Goal: Task Accomplishment & Management: Use online tool/utility

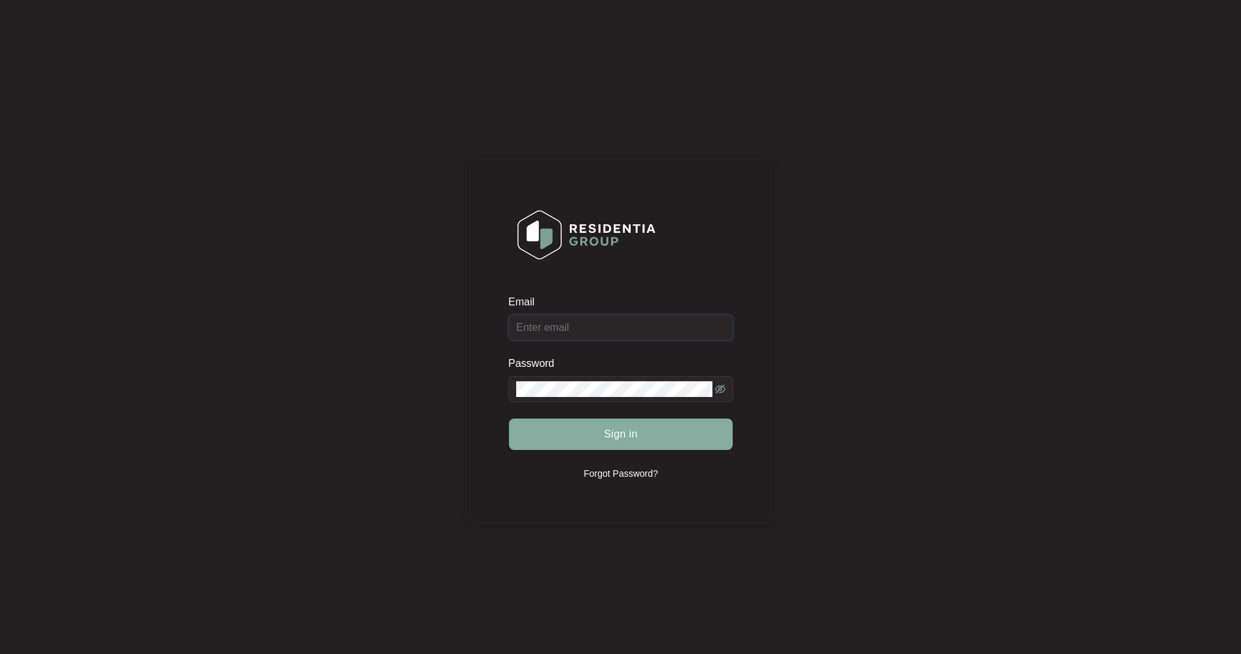
type input "[EMAIL_ADDRESS][DOMAIN_NAME]"
click at [630, 434] on span "Sign in" at bounding box center [621, 435] width 34 height 16
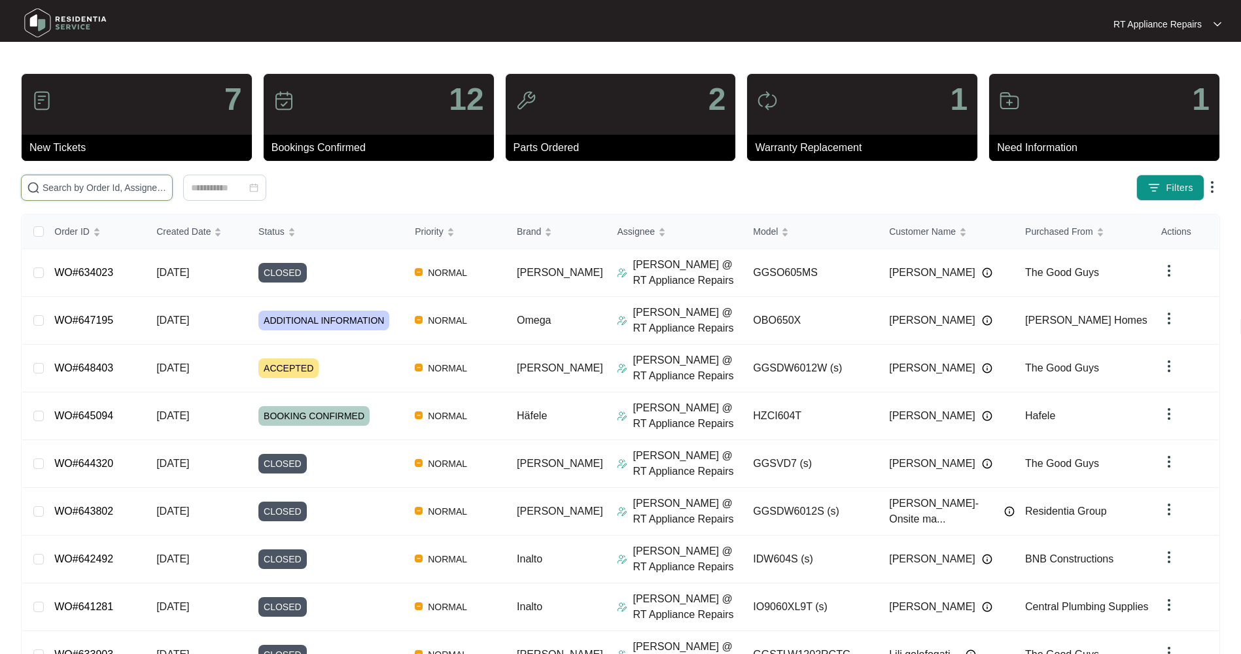
click at [133, 186] on input "text" at bounding box center [105, 188] width 124 height 14
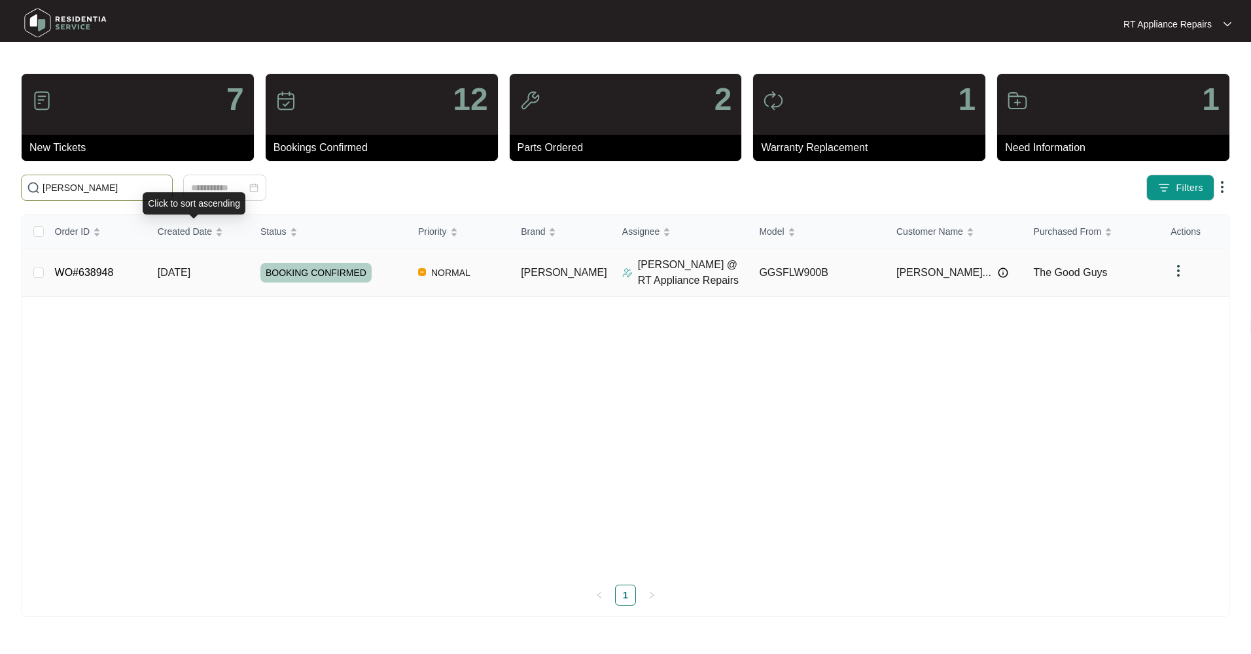
type input "[PERSON_NAME]"
click at [190, 268] on span "[DATE]" at bounding box center [174, 272] width 33 height 11
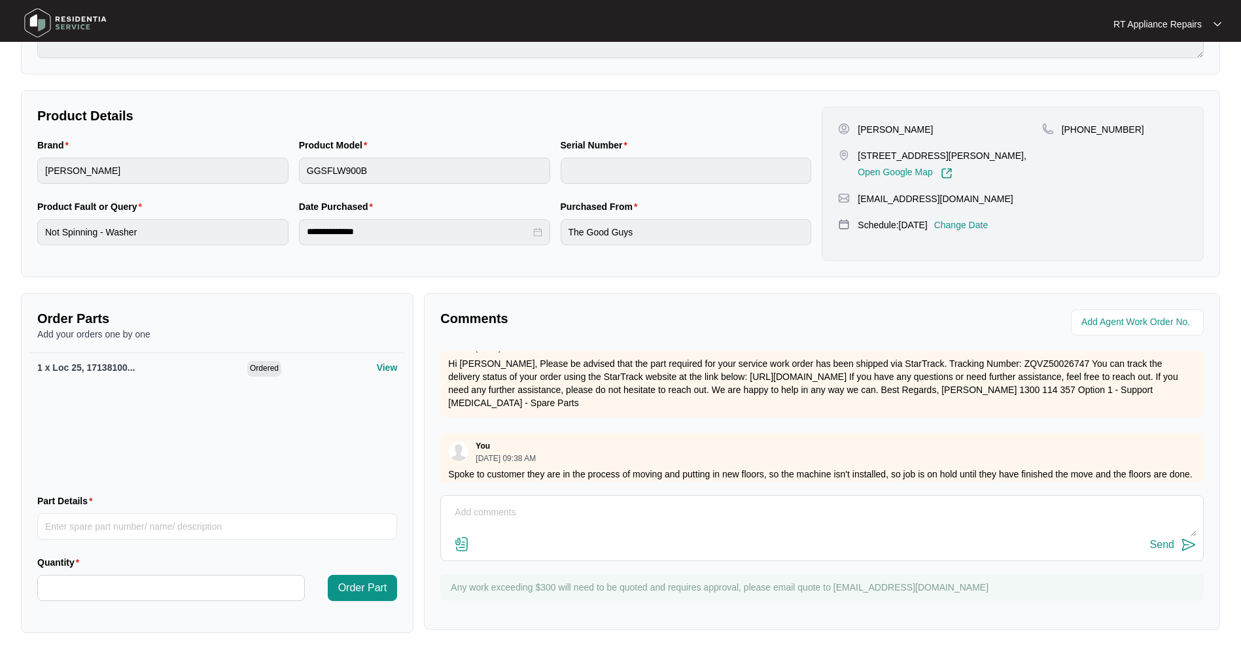
scroll to position [353, 0]
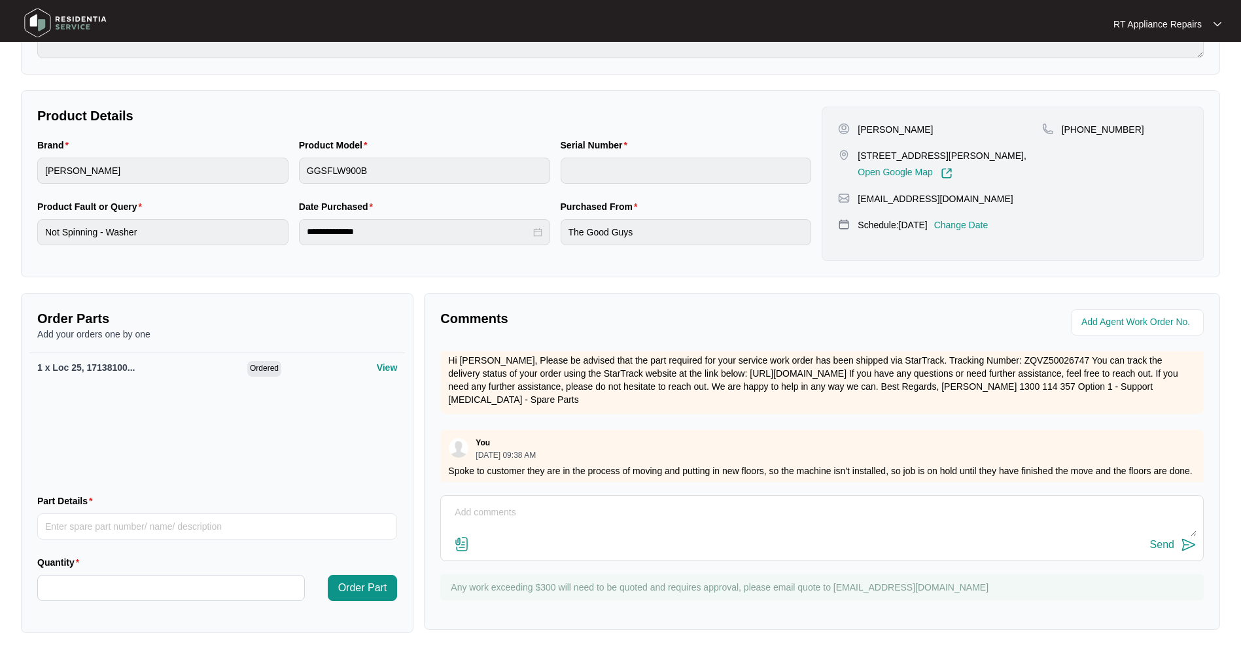
click at [520, 502] on textarea at bounding box center [821, 519] width 749 height 34
paste textarea "2/40 Bluebell St Caboolture"
click at [642, 509] on textarea "Customers new Address: [STREET_ADDRESS]" at bounding box center [821, 519] width 749 height 34
click at [705, 506] on textarea "Customers new Address: [STREET_ADDRESS]" at bounding box center [821, 519] width 749 height 34
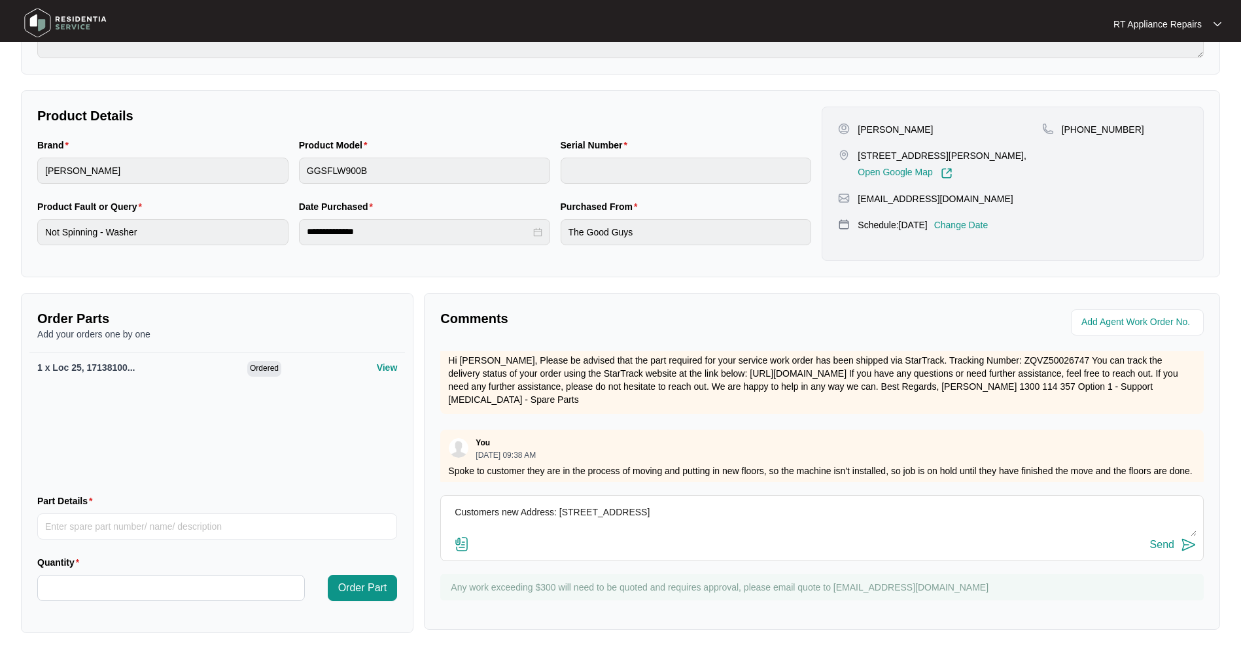
click at [477, 528] on textarea "Customers new Address: [STREET_ADDRESS]" at bounding box center [821, 519] width 749 height 34
paste textarea "[DATE] 7:35 - 8:15 Customer showed me video of washer still running when door o…"
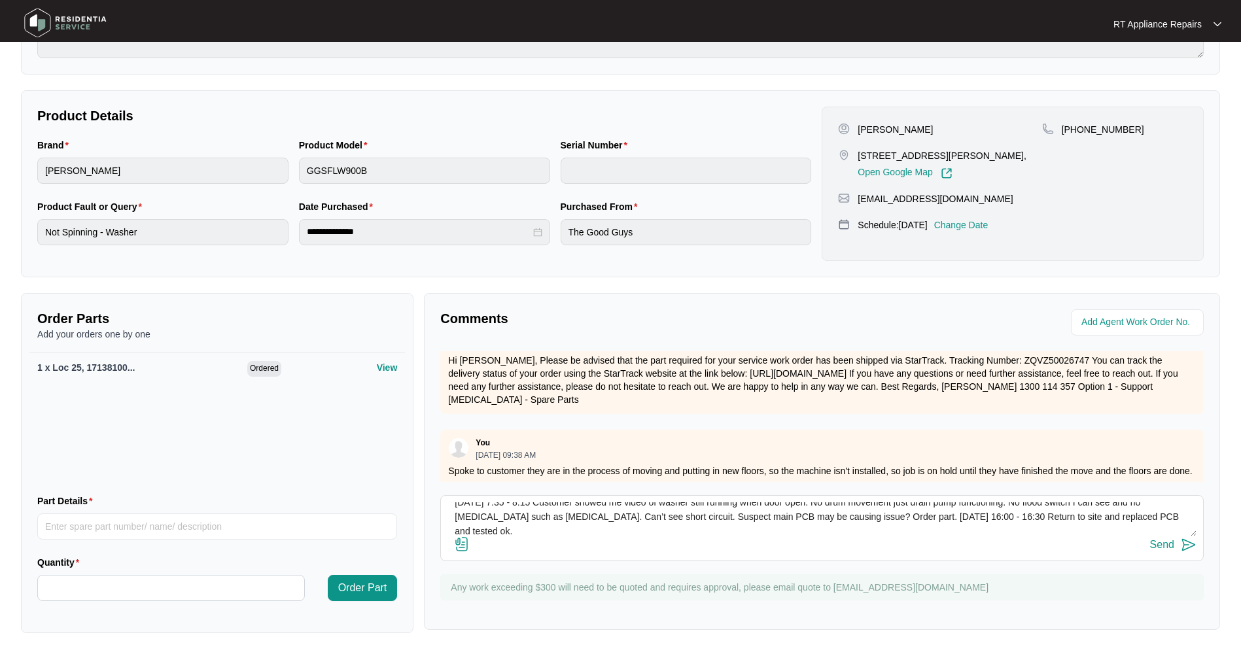
type textarea "Customers new Address: [STREET_ADDRESS] [DATE] 7:35 - 8:15 Customer showed me v…"
click at [1187, 544] on img at bounding box center [1189, 545] width 16 height 16
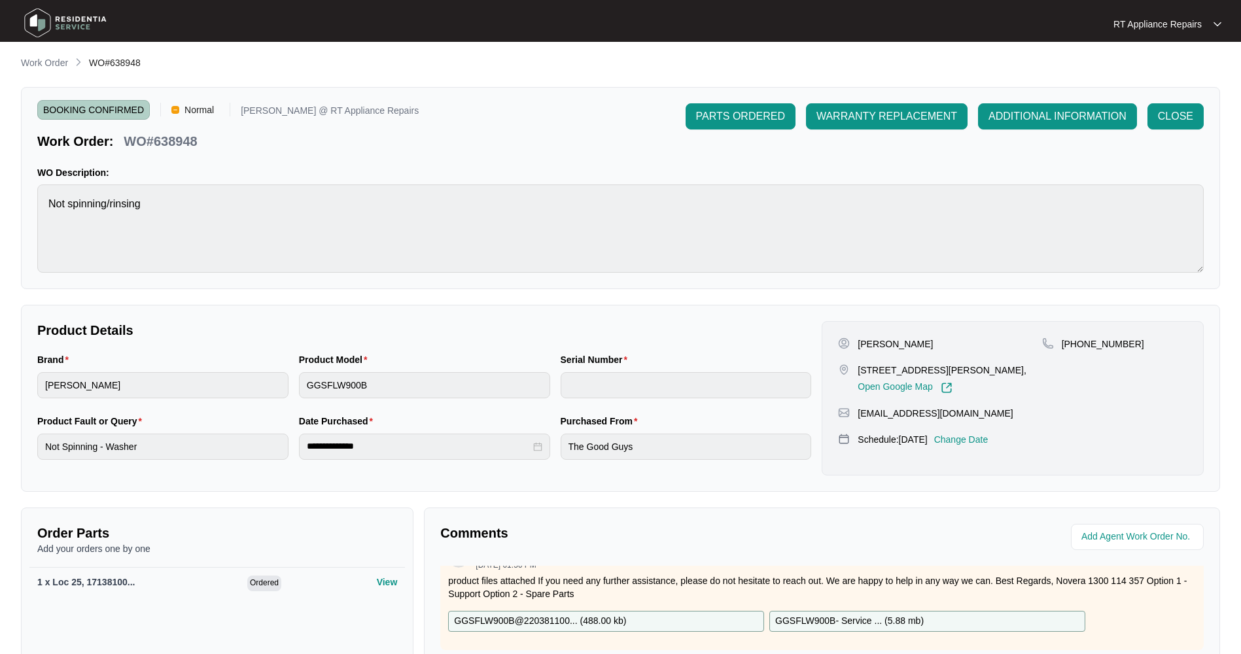
scroll to position [0, 0]
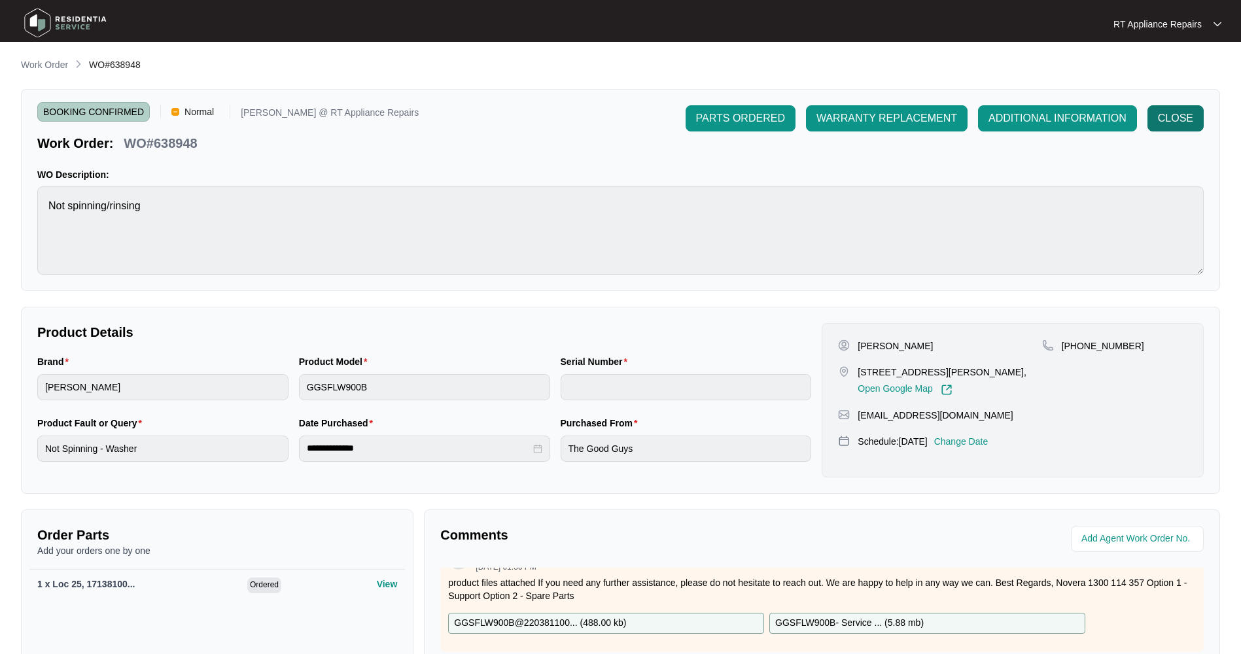
click at [1163, 125] on span "CLOSE" at bounding box center [1175, 119] width 35 height 16
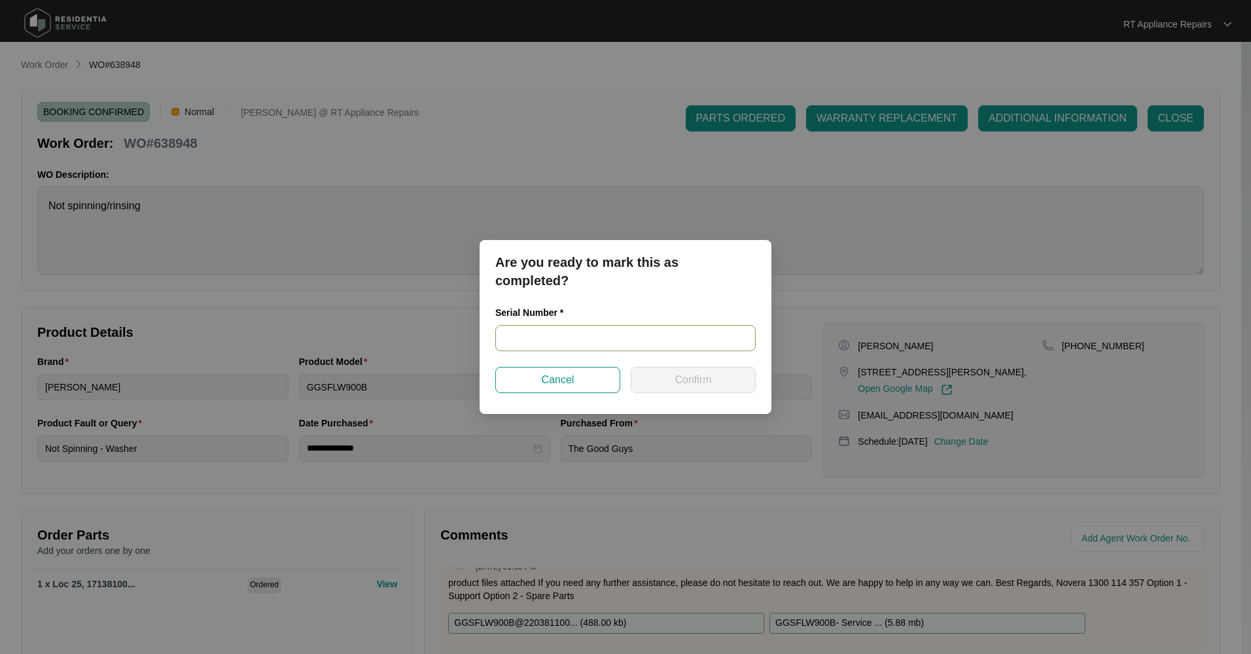
drag, startPoint x: 555, startPoint y: 319, endPoint x: 544, endPoint y: 336, distance: 19.8
paste input "540S17183014B145K00311"
type input "540S17183014B145K00311"
click at [674, 378] on button "Confirm" at bounding box center [693, 380] width 125 height 26
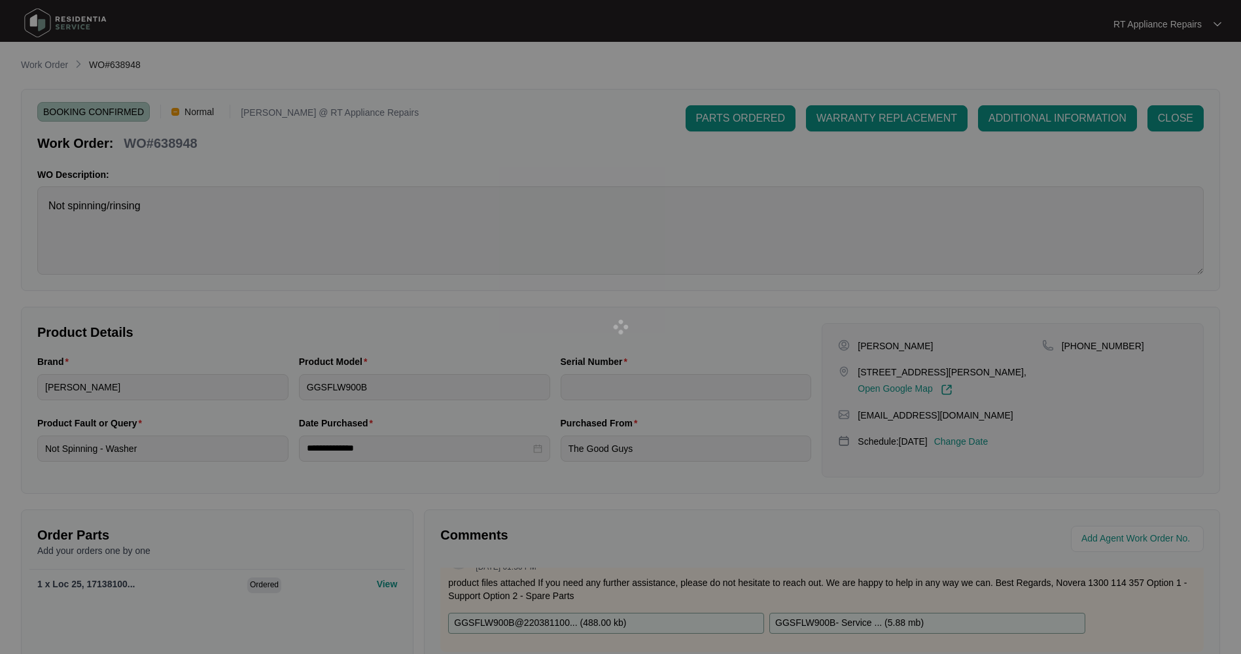
type input "540S17183014B145K00311"
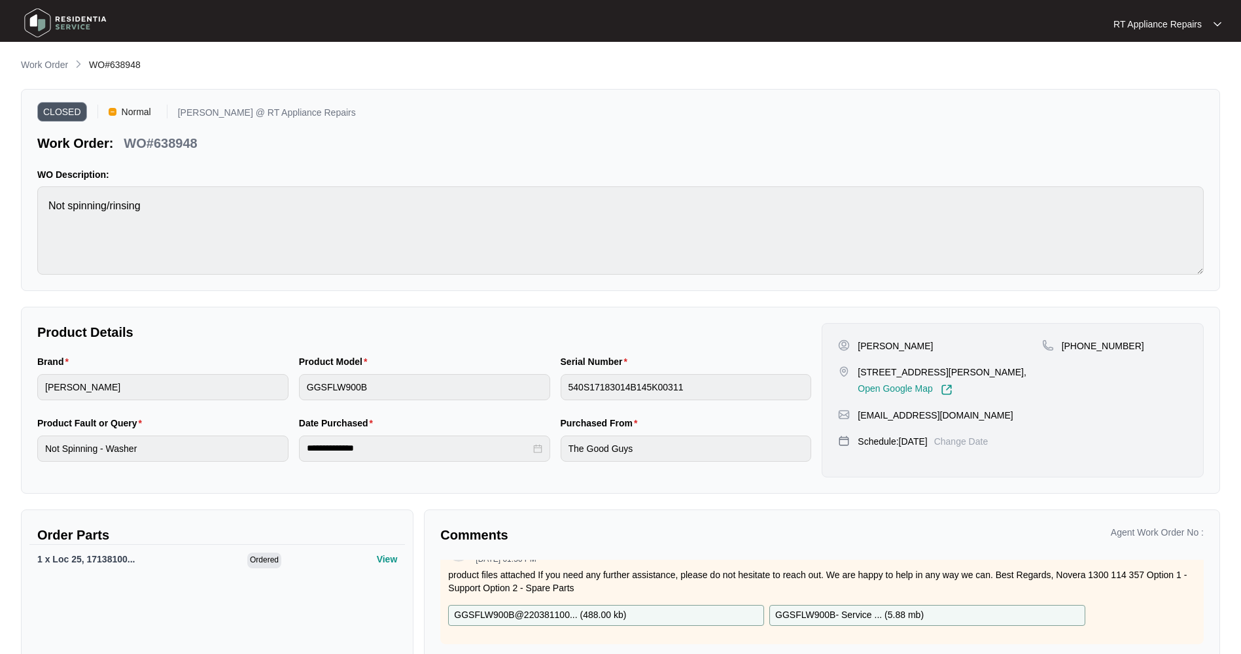
click at [82, 24] on img at bounding box center [66, 22] width 92 height 39
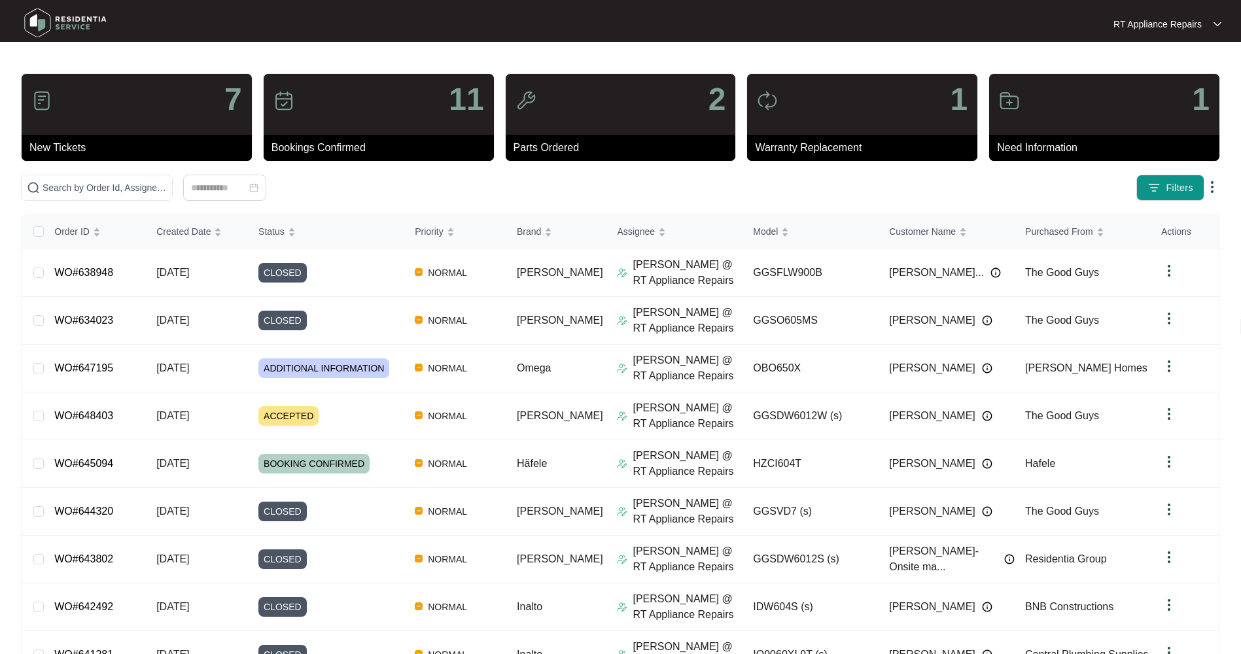
click at [1188, 29] on p "RT Appliance Repairs" at bounding box center [1157, 24] width 88 height 13
click at [1176, 73] on p "Log Out" at bounding box center [1178, 69] width 66 height 13
